Goal: Information Seeking & Learning: Check status

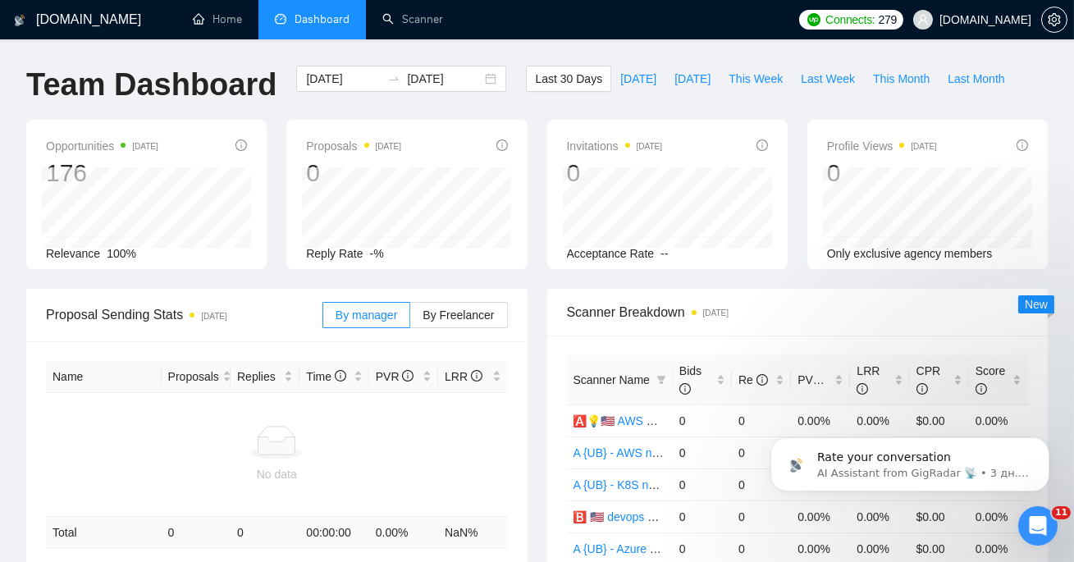
scroll to position [2, 0]
click at [831, 84] on span "Last Week" at bounding box center [827, 79] width 54 height 18
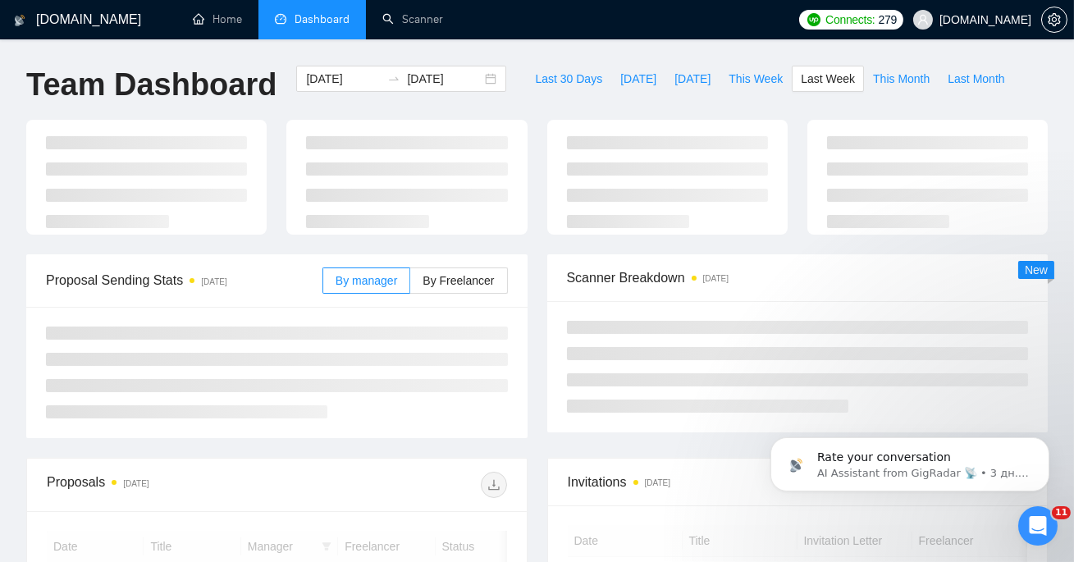
type input "[DATE]"
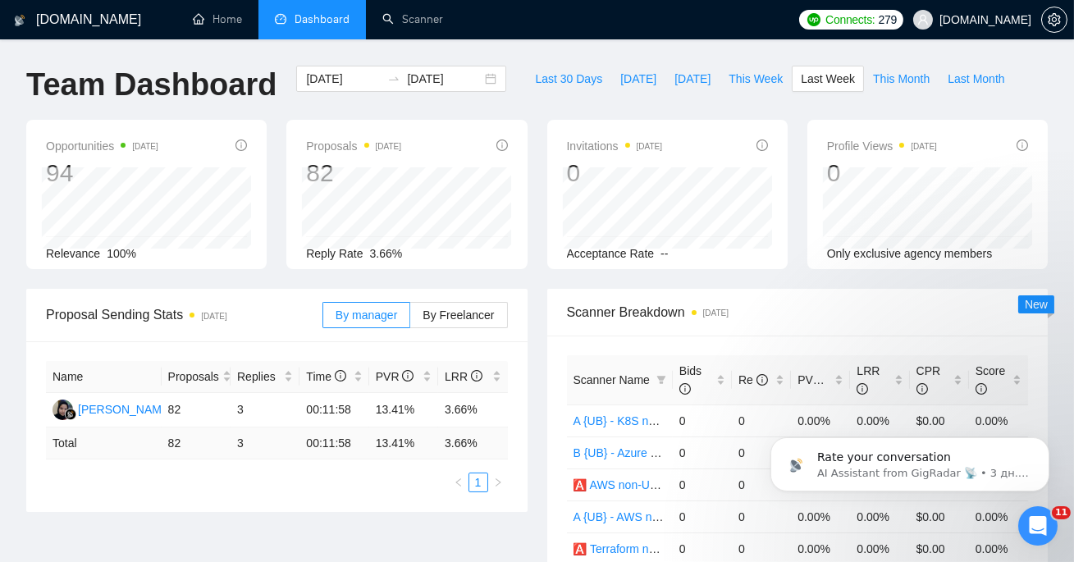
scroll to position [5, 0]
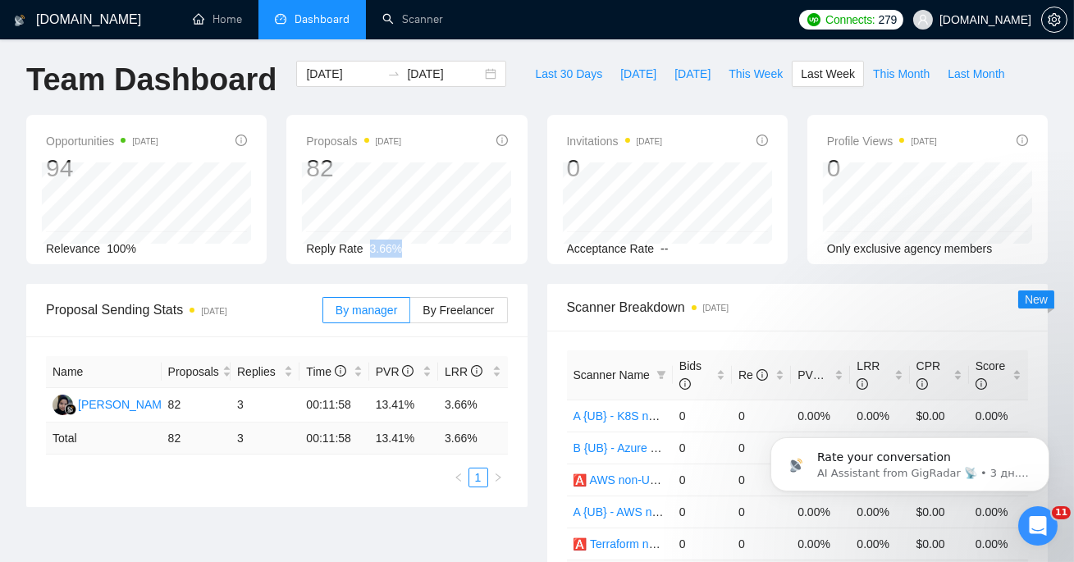
drag, startPoint x: 367, startPoint y: 248, endPoint x: 426, endPoint y: 248, distance: 58.2
click at [426, 248] on div "Reply Rate 3.66%" at bounding box center [406, 248] width 201 height 18
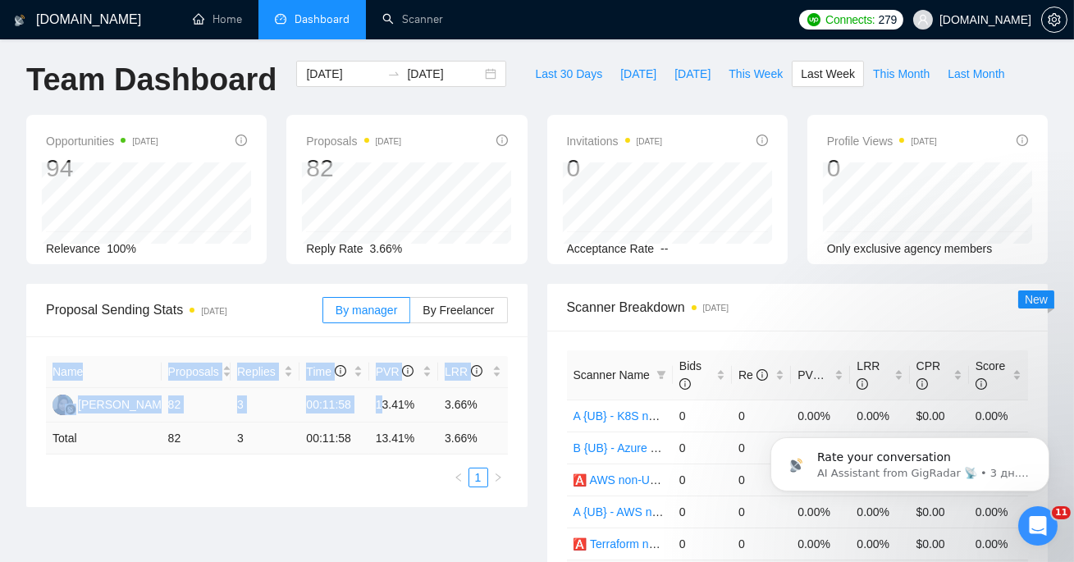
drag, startPoint x: 521, startPoint y: 406, endPoint x: 385, endPoint y: 404, distance: 135.3
click at [385, 404] on div "Name Proposals Replies Time PVR LRR [PERSON_NAME] 82 3 00:11:58 13.41% 3.66% To…" at bounding box center [276, 421] width 501 height 171
click at [517, 393] on div "Name Proposals Replies Time PVR LRR [PERSON_NAME] 82 3 00:11:58 13.41% 3.66% To…" at bounding box center [276, 421] width 501 height 171
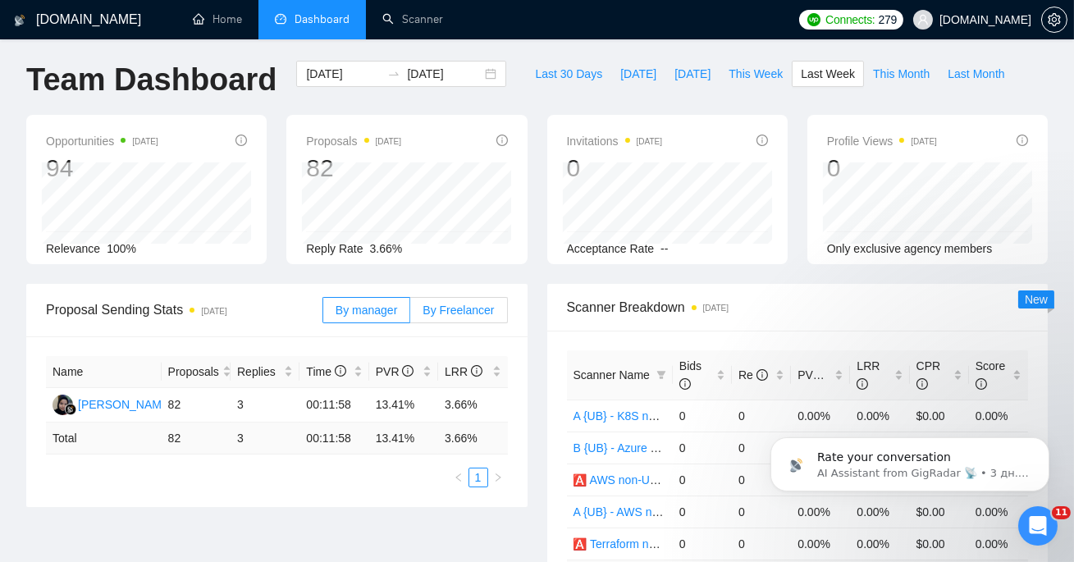
click at [463, 313] on span "By Freelancer" at bounding box center [457, 309] width 71 height 13
click at [410, 314] on input "By Freelancer" at bounding box center [410, 314] width 0 height 0
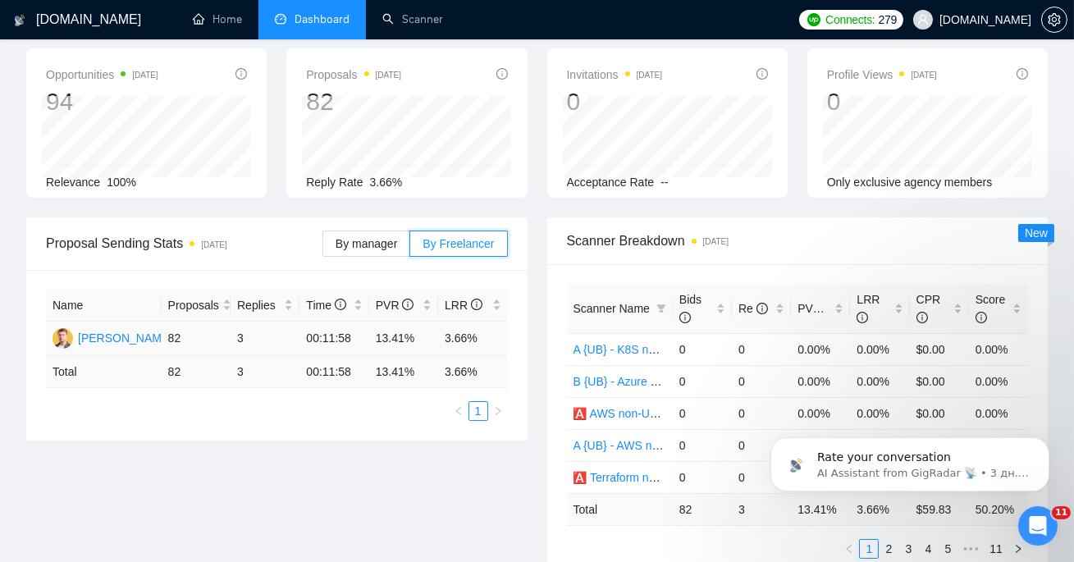
scroll to position [121, 0]
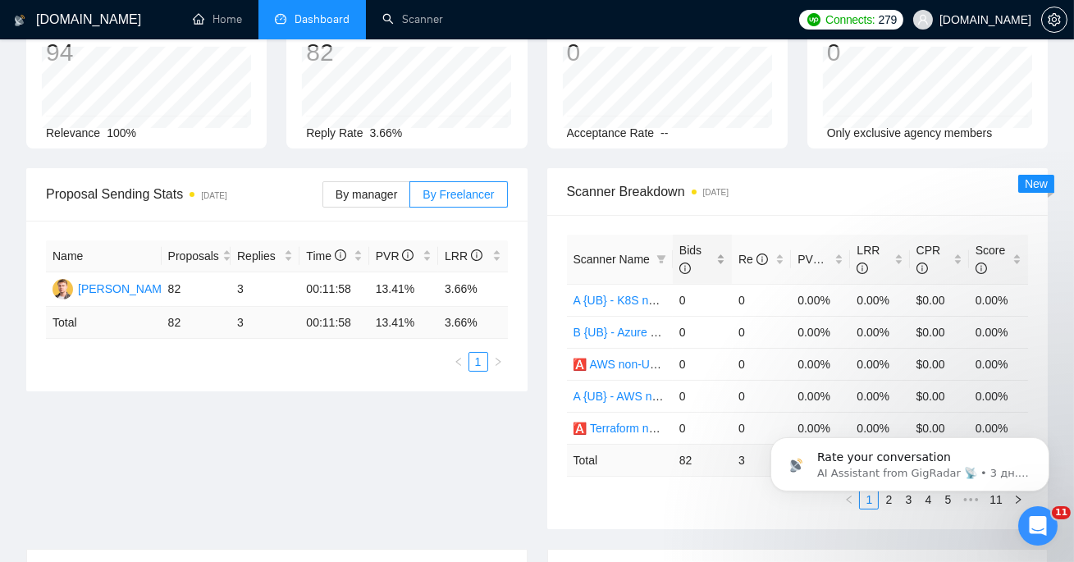
click at [704, 258] on span "Bids" at bounding box center [696, 259] width 34 height 36
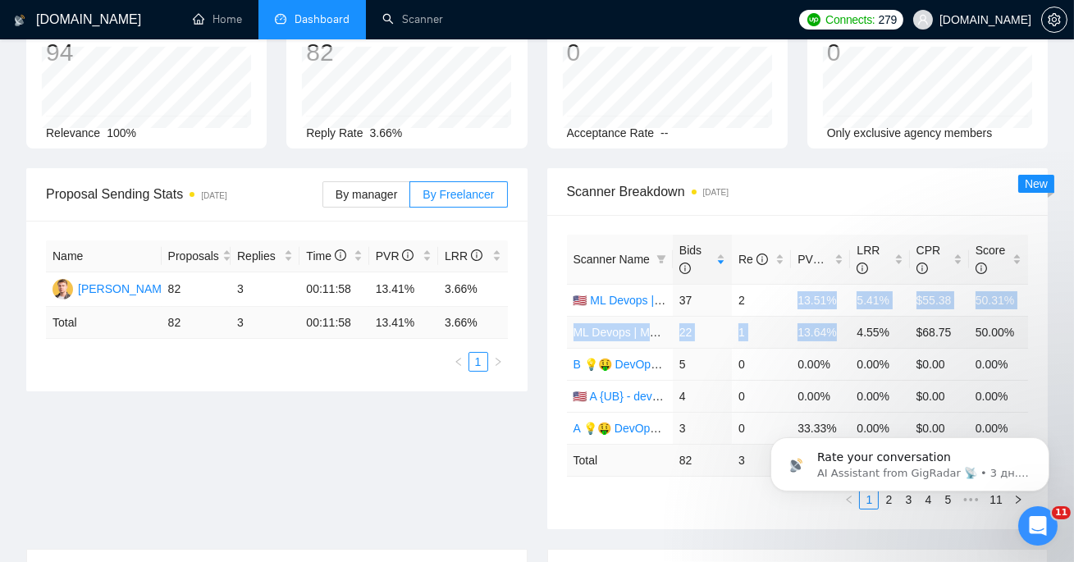
drag, startPoint x: 798, startPoint y: 299, endPoint x: 843, endPoint y: 326, distance: 52.2
click at [843, 326] on tbody "🇺🇸 ML Devops | MLops – [GEOGRAPHIC_DATA]/CA/AU - test: bid in range 90% 37 2 13…" at bounding box center [798, 364] width 462 height 160
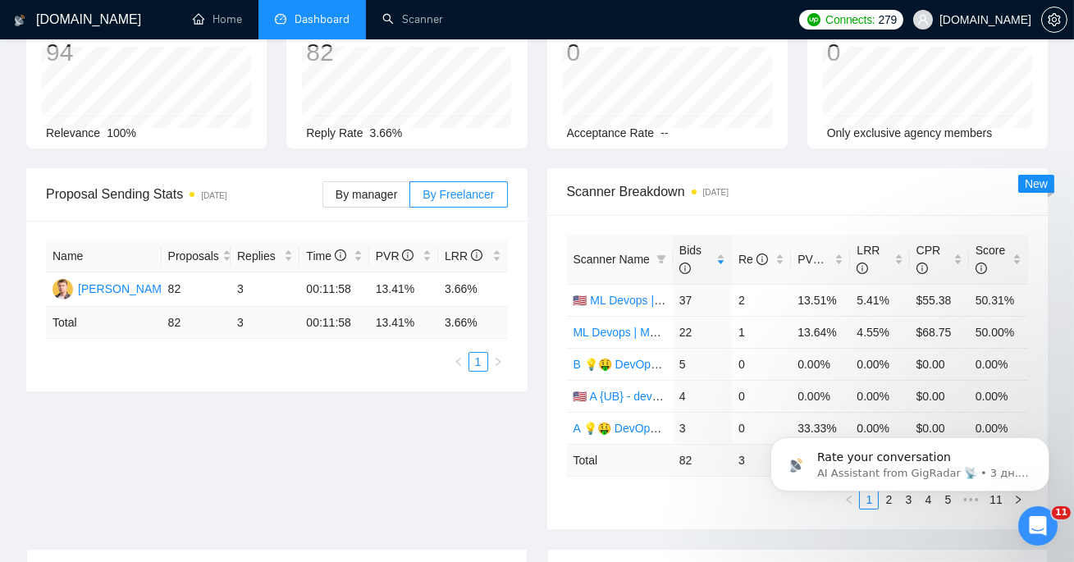
click at [1053, 320] on div "Scanner Breakdown [DATE] Scanner Name Bids Re PVR LRR CPR Score 🇺🇸 ML Devops | …" at bounding box center [797, 348] width 521 height 361
click at [813, 253] on span "PVR" at bounding box center [816, 259] width 39 height 13
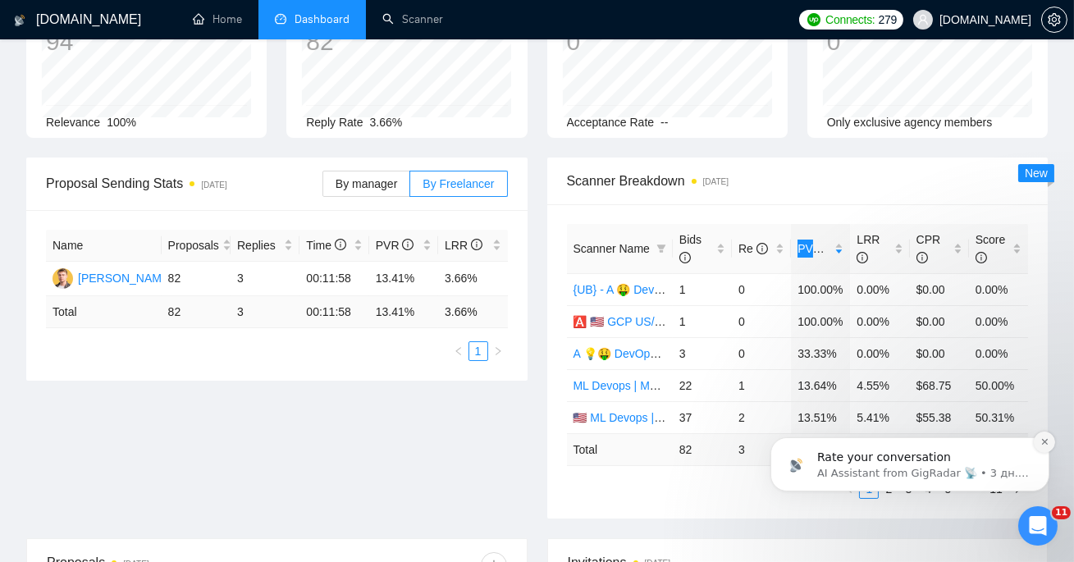
click at [1046, 444] on icon "Dismiss notification" at bounding box center [1043, 440] width 9 height 9
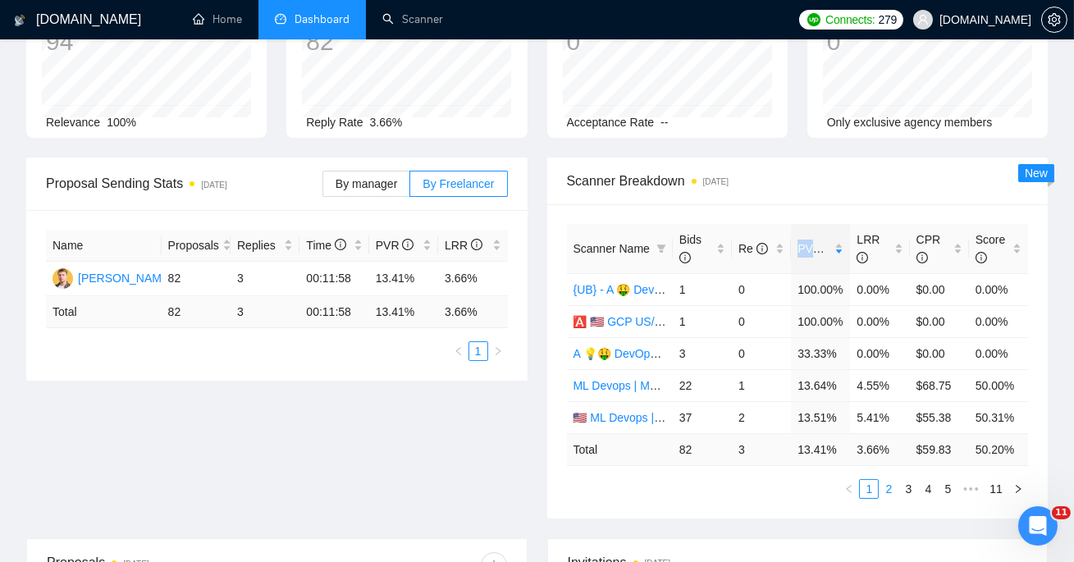
click at [887, 482] on link "2" at bounding box center [888, 489] width 18 height 18
click at [914, 488] on link "3" at bounding box center [908, 489] width 18 height 18
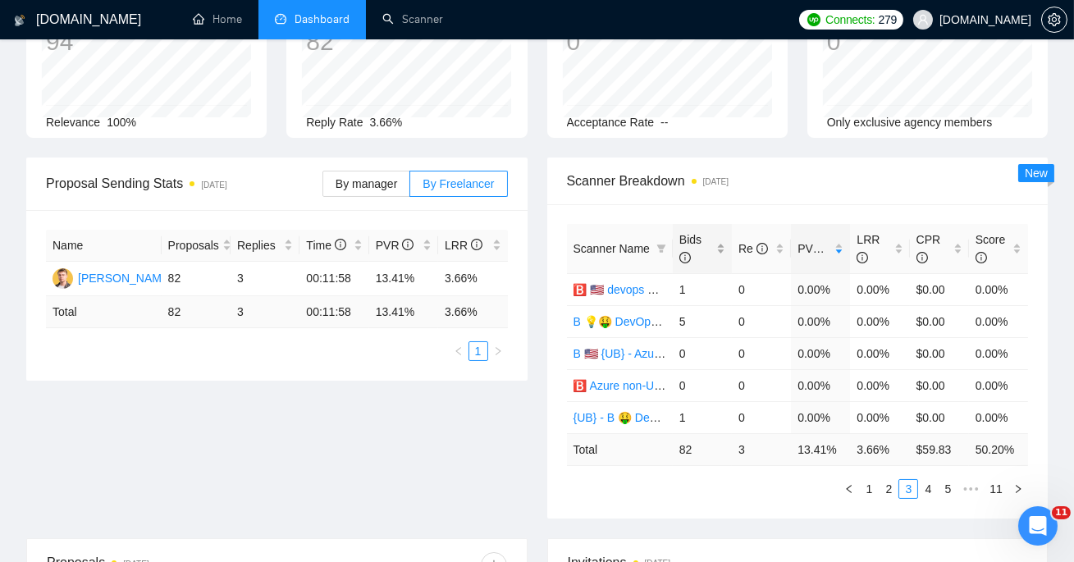
click at [700, 240] on span "Bids" at bounding box center [690, 248] width 22 height 31
click at [691, 241] on span "Bids" at bounding box center [690, 248] width 22 height 31
click at [692, 242] on span "Bids" at bounding box center [690, 248] width 22 height 31
click at [697, 241] on span "Bids" at bounding box center [690, 248] width 22 height 31
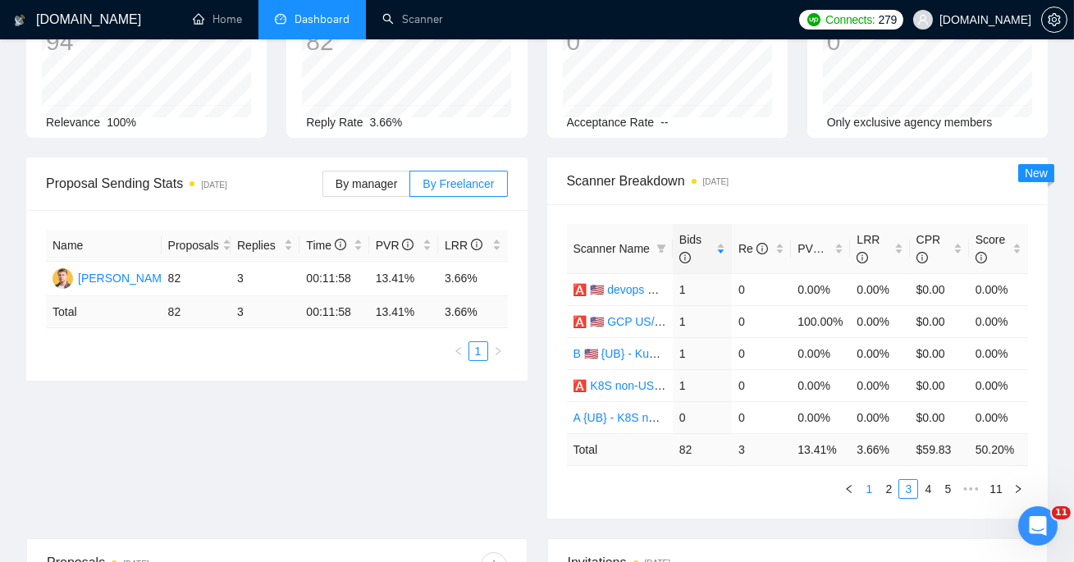
click at [873, 482] on link "1" at bounding box center [868, 489] width 18 height 18
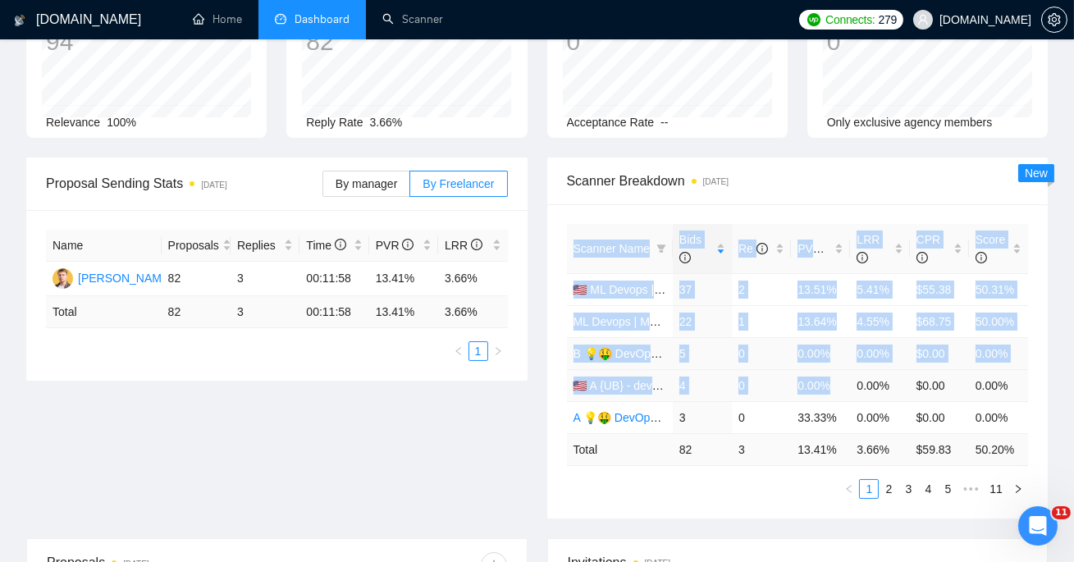
drag, startPoint x: 560, startPoint y: 282, endPoint x: 902, endPoint y: 373, distance: 353.9
click at [902, 374] on div "Scanner Name Bids Re PVR LRR CPR Score 🇺🇸 ML Devops | MLops – [GEOGRAPHIC_DATA]…" at bounding box center [797, 361] width 501 height 314
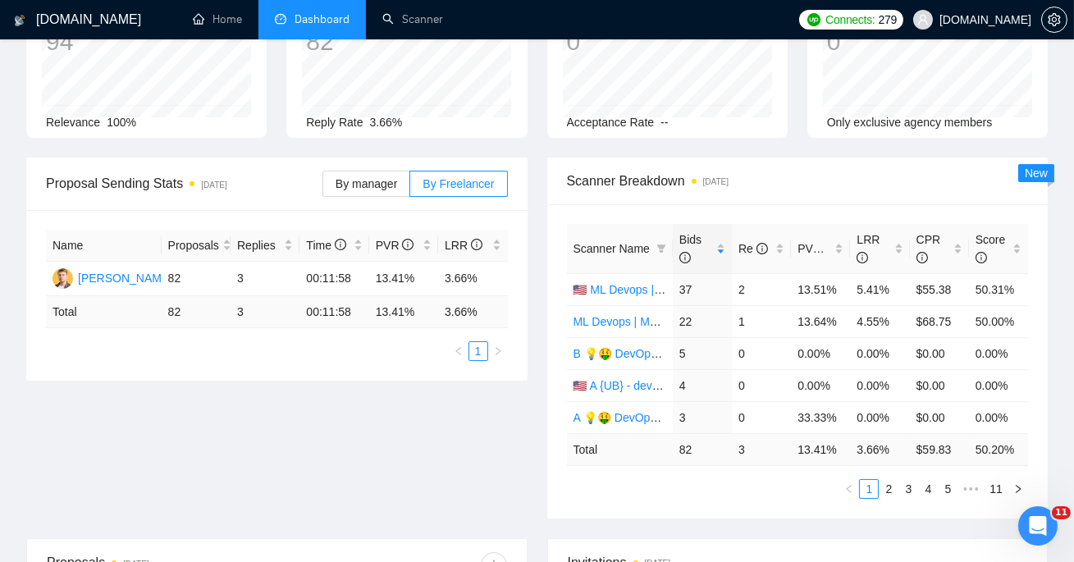
click at [1051, 325] on div "Scanner Breakdown [DATE] Scanner Name Bids Re PVR LRR CPR Score 🇺🇸 ML Devops | …" at bounding box center [797, 337] width 521 height 361
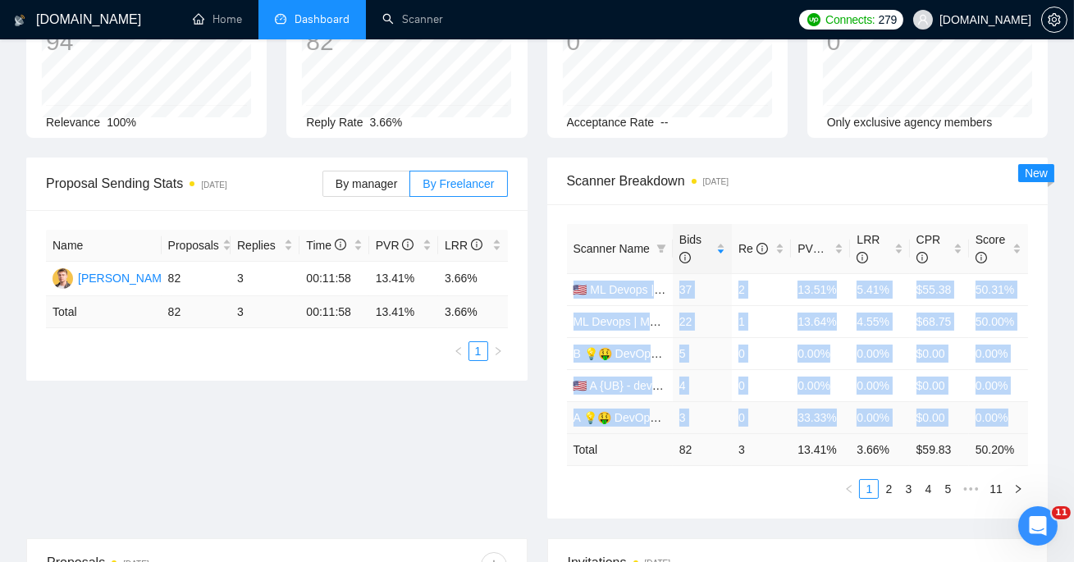
drag, startPoint x: 566, startPoint y: 290, endPoint x: 1010, endPoint y: 419, distance: 462.2
click at [1010, 419] on tbody "🇺🇸 ML Devops | MLops – [GEOGRAPHIC_DATA]/CA/AU - test: bid in range 90% 37 2 13…" at bounding box center [798, 353] width 462 height 160
copy tbody "🇺🇸 ML Devops | MLops – [GEOGRAPHIC_DATA]/CA/AU - test: bid in range 90% 37 2 13…"
